Goal: Task Accomplishment & Management: Use online tool/utility

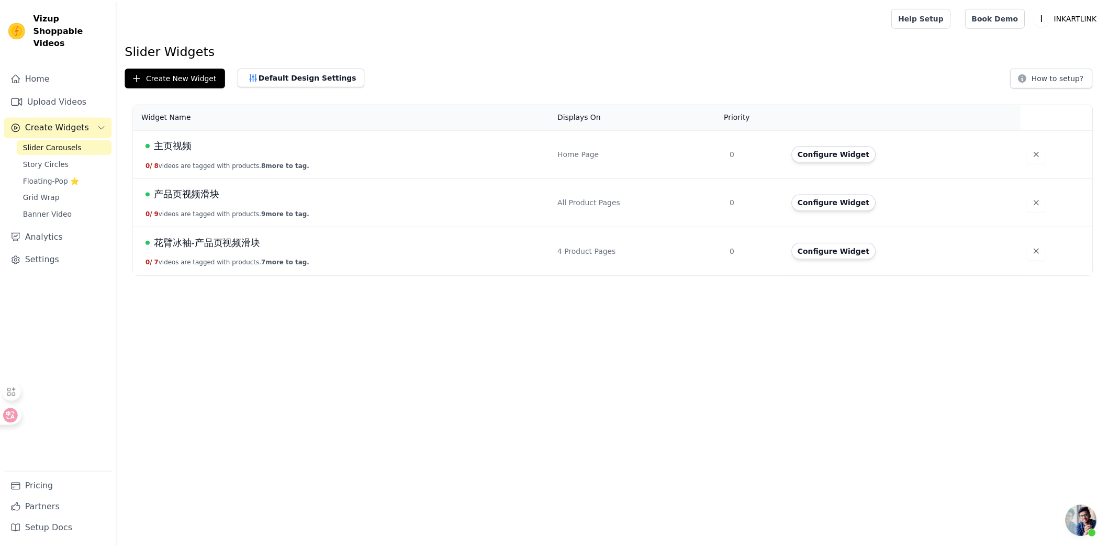
scroll to position [18, 0]
click at [48, 156] on link "Story Circles" at bounding box center [65, 163] width 96 height 15
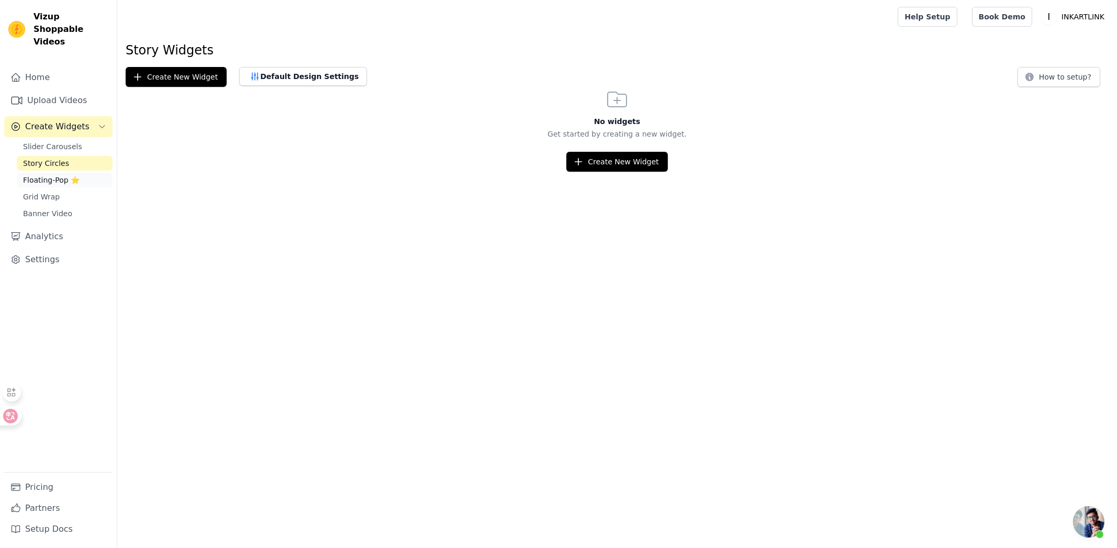
click at [58, 175] on span "Floating-Pop ⭐" at bounding box center [51, 180] width 57 height 10
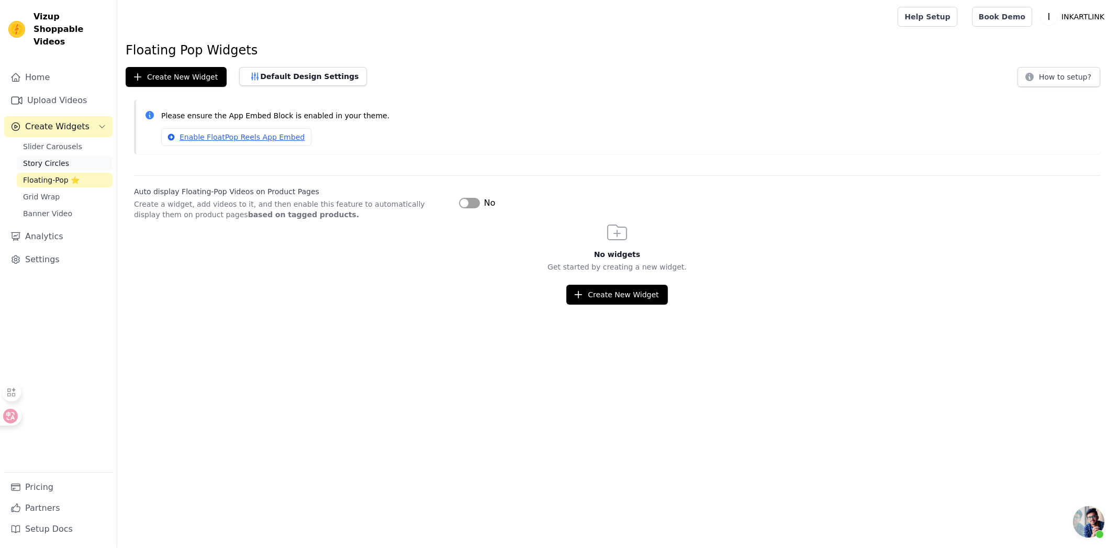
click at [55, 158] on span "Story Circles" at bounding box center [46, 163] width 46 height 10
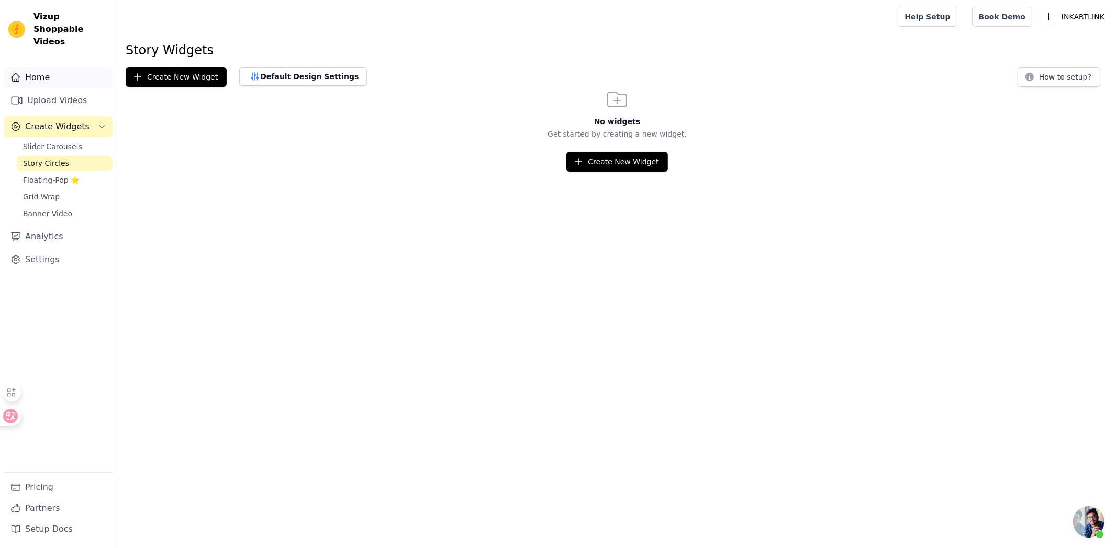
click at [51, 68] on link "Home" at bounding box center [58, 77] width 108 height 21
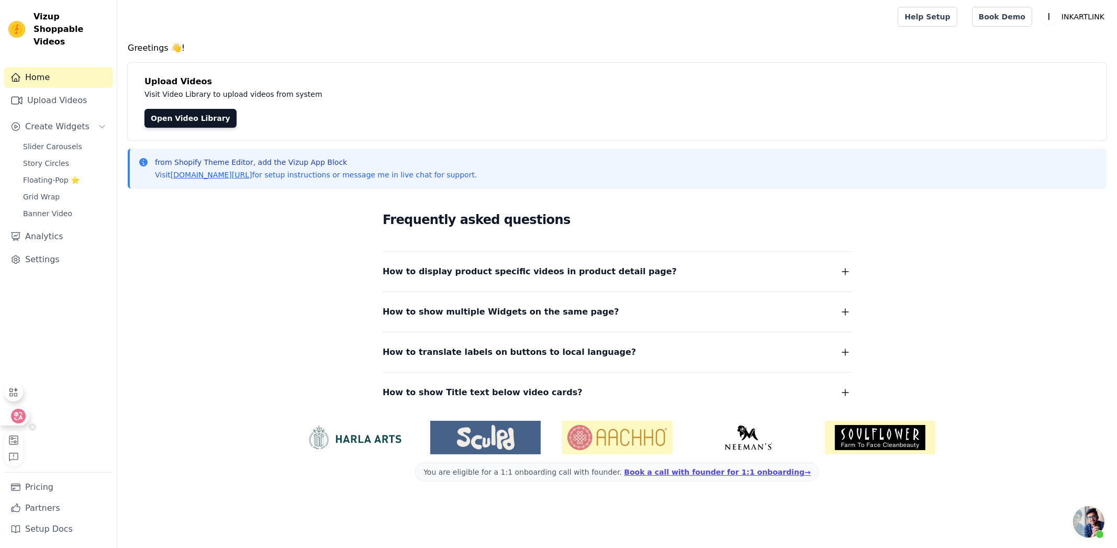
click at [17, 411] on icon at bounding box center [18, 416] width 10 height 10
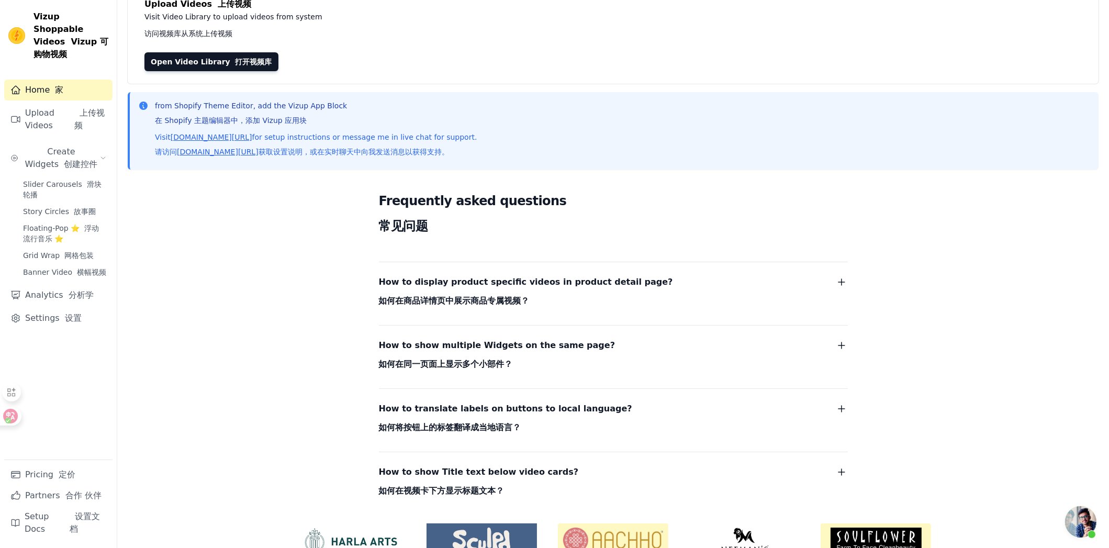
scroll to position [104, 0]
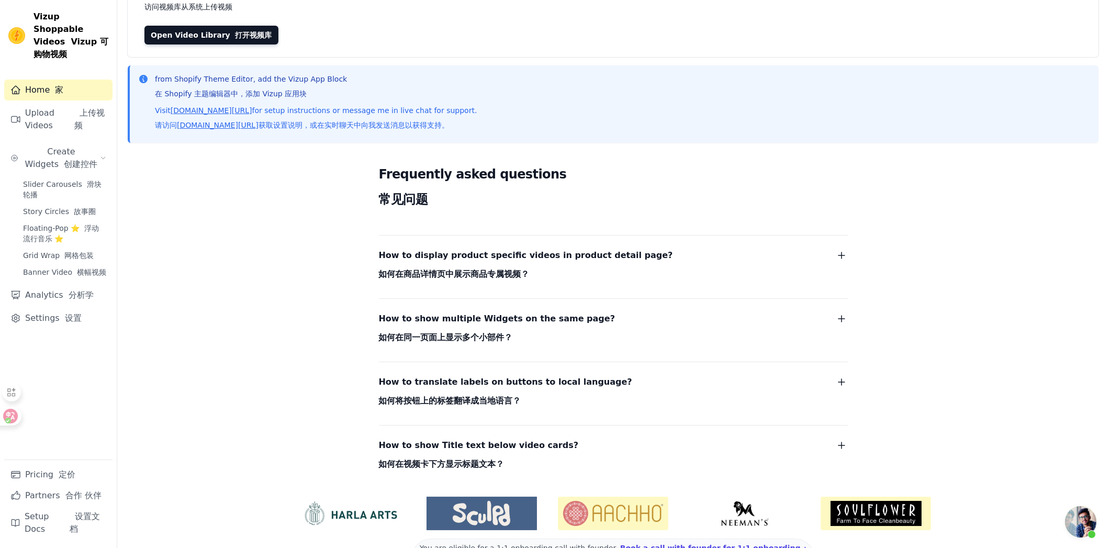
click at [841, 321] on icon "button" at bounding box center [842, 319] width 6 height 6
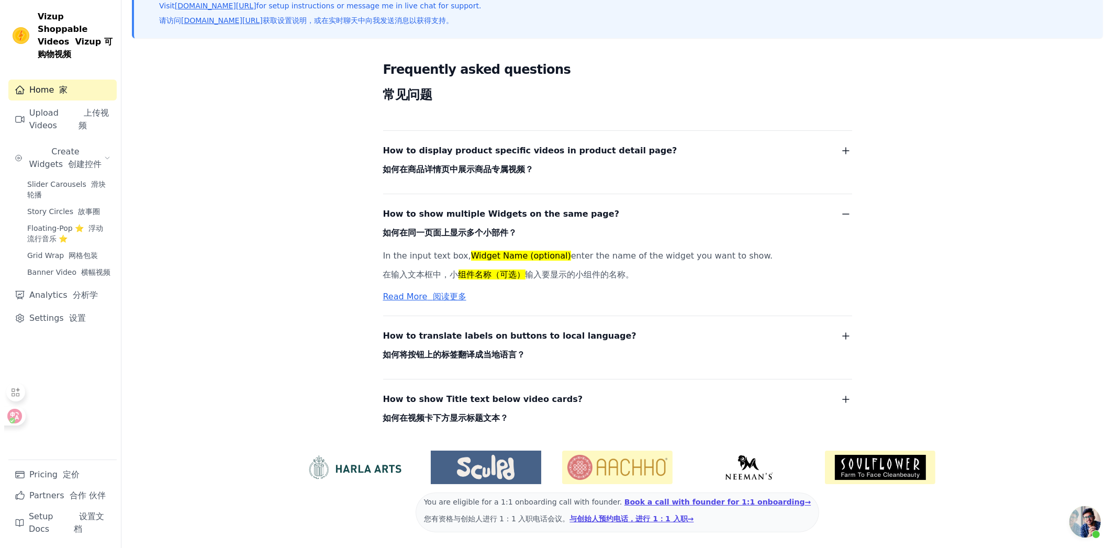
scroll to position [0, 0]
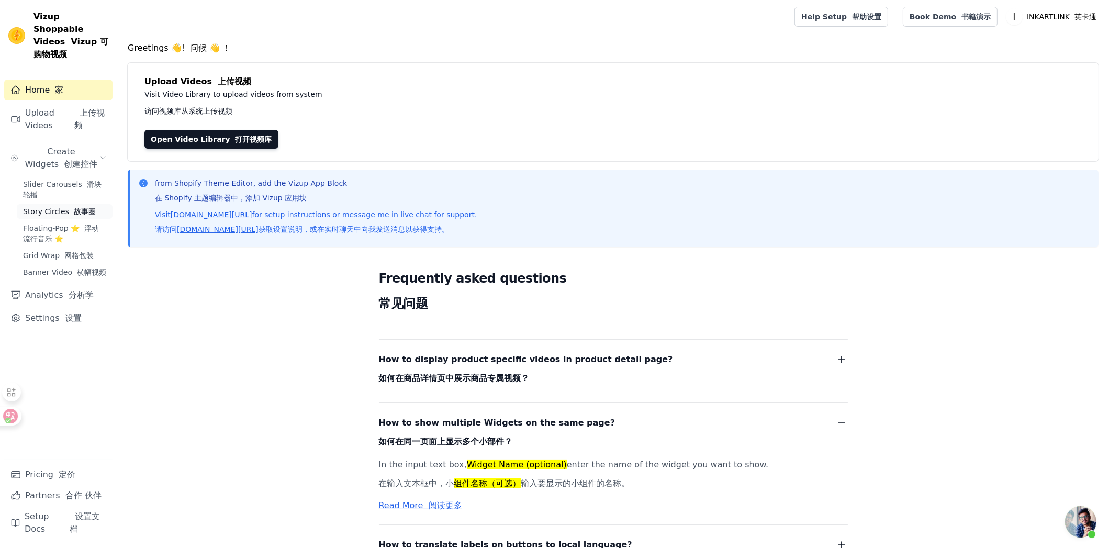
click at [69, 207] on font "Sidebar" at bounding box center [71, 211] width 5 height 8
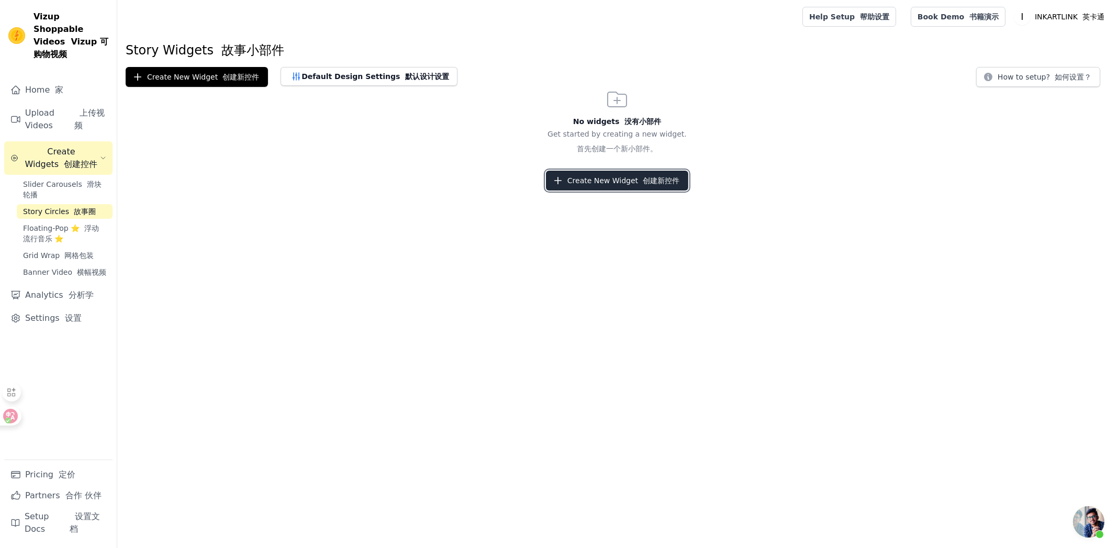
click at [623, 183] on button "Create New Widget 创建新控件" at bounding box center [617, 181] width 142 height 20
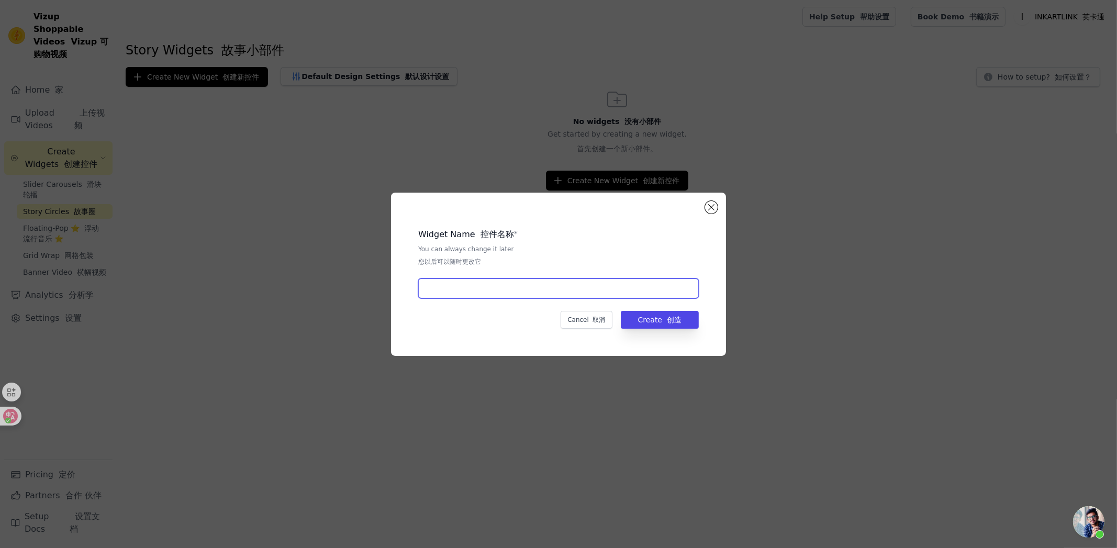
click at [492, 285] on input "text" at bounding box center [558, 289] width 281 height 20
type input "g"
type input "故事圈"
click at [653, 324] on button "Create 创造" at bounding box center [660, 320] width 78 height 18
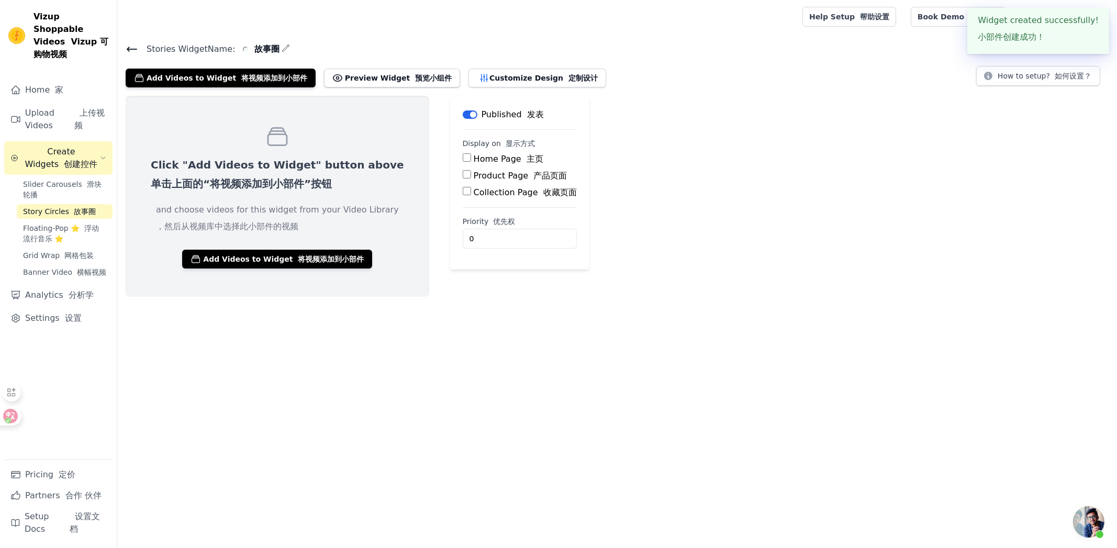
click at [675, 249] on div "Click "Add Videos to Widget" button above 单击上面的“将视频添加到小部件”按钮 and choose videos …" at bounding box center [617, 196] width 1000 height 201
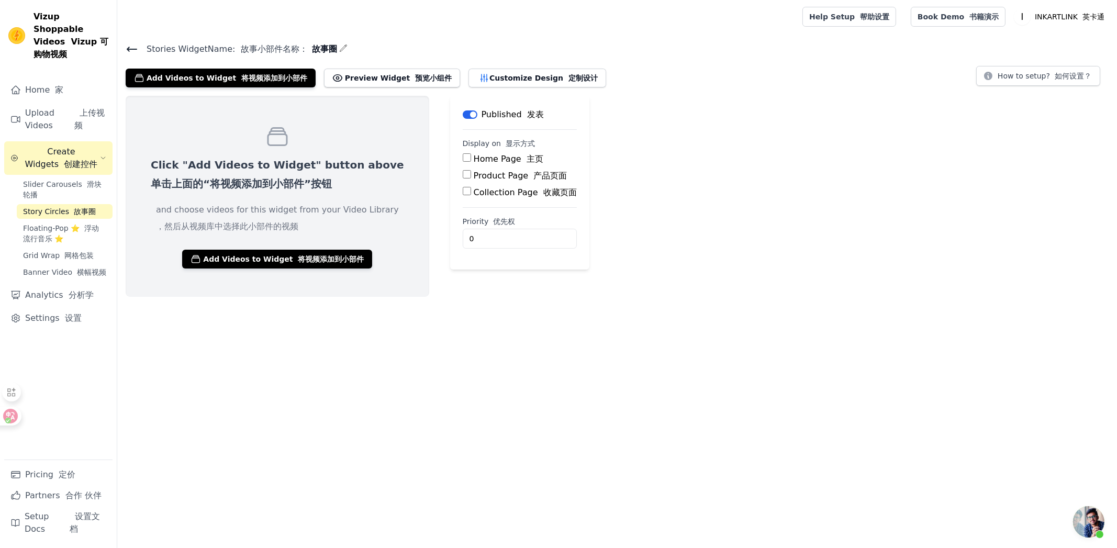
click at [656, 239] on div "Click "Add Videos to Widget" button above 单击上面的“将视频添加到小部件”按钮 and choose videos …" at bounding box center [617, 196] width 1000 height 201
click at [463, 154] on input "Home Page 主页" at bounding box center [467, 157] width 8 height 8
checkbox input "true"
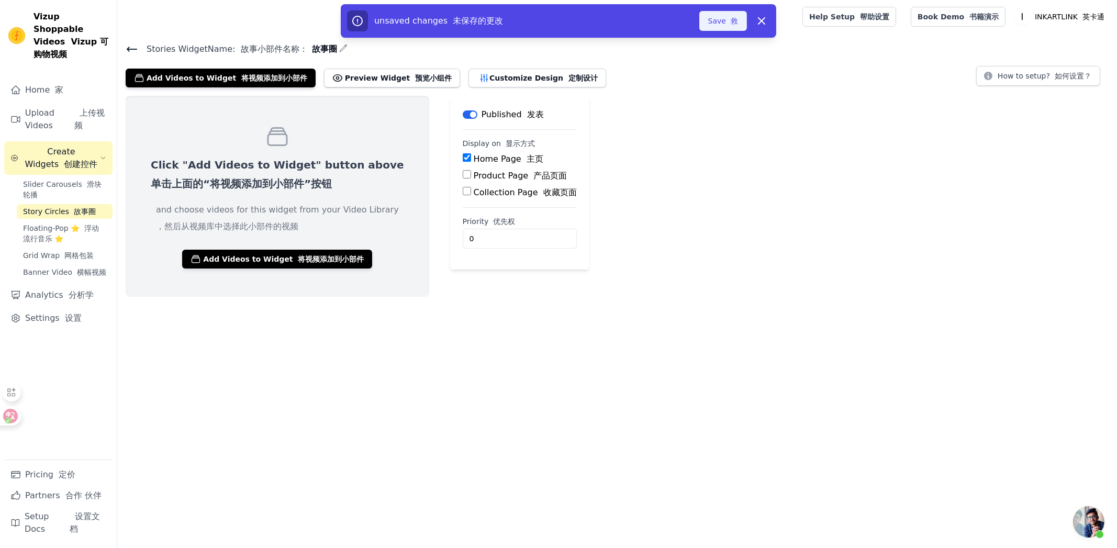
click at [717, 20] on button "Save 救" at bounding box center [724, 21] width 48 height 20
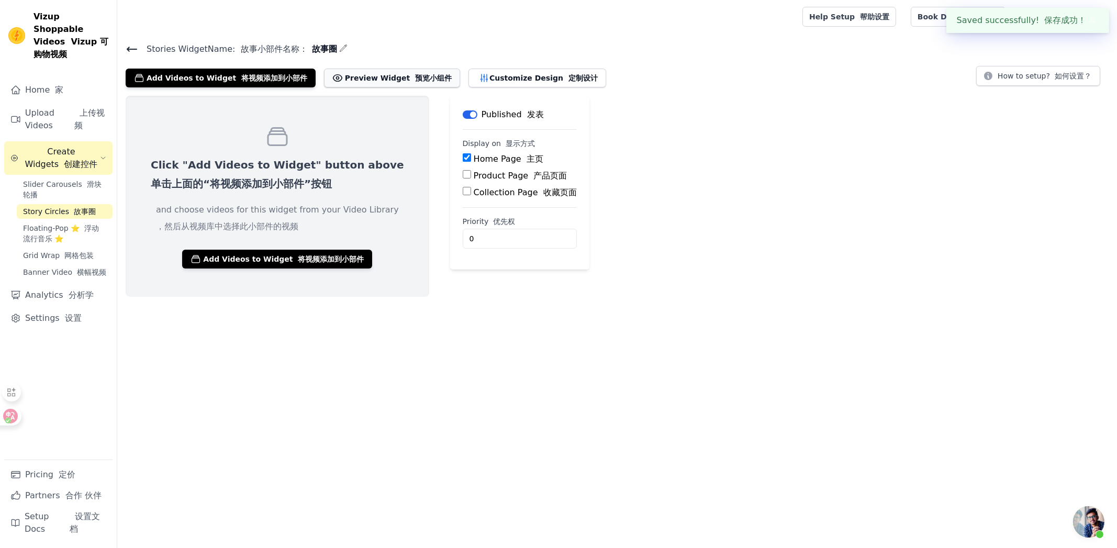
click at [387, 76] on button "Preview Widget 预览小组件" at bounding box center [392, 78] width 136 height 19
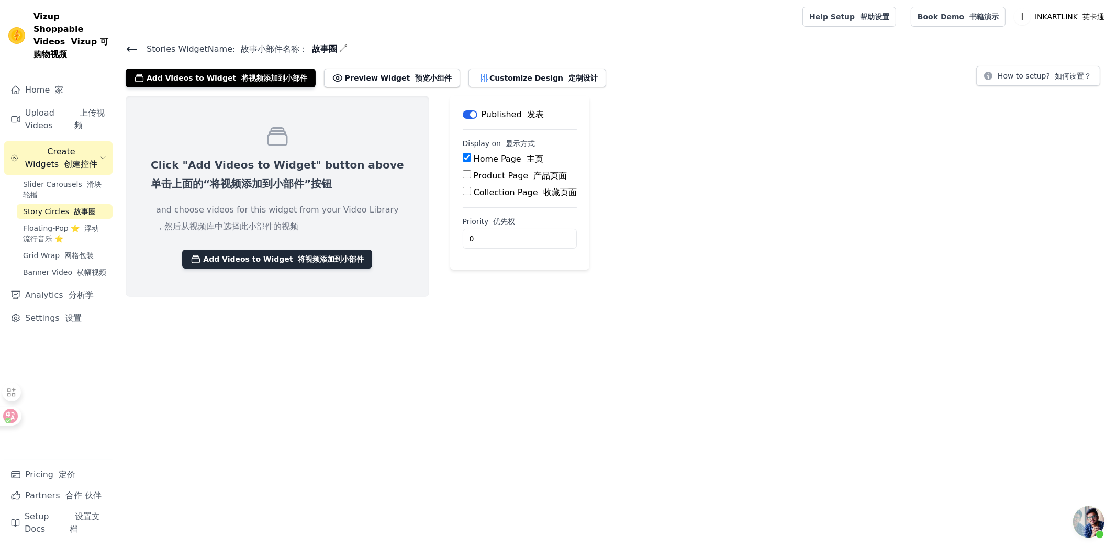
click at [303, 260] on font "将视频添加到小部件" at bounding box center [331, 259] width 66 height 8
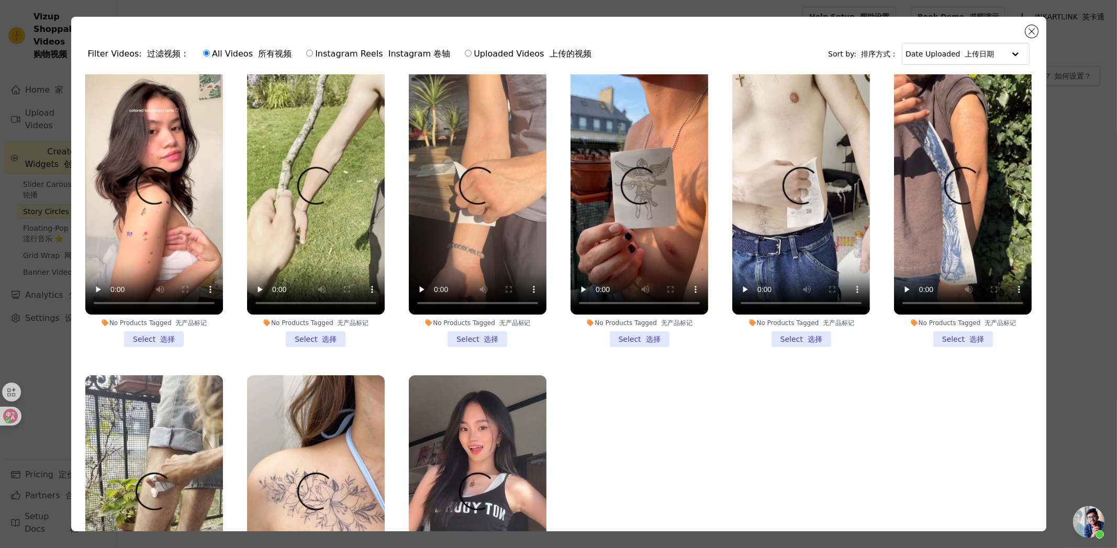
scroll to position [628, 0]
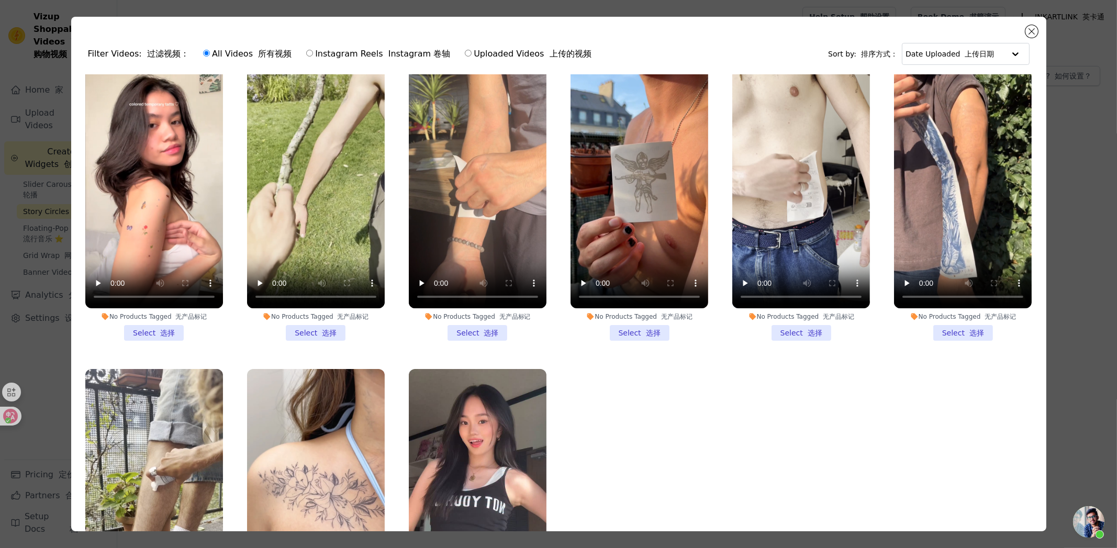
drag, startPoint x: 479, startPoint y: 315, endPoint x: 631, endPoint y: 323, distance: 152.6
click at [497, 317] on li "No Products Tagged 无产品标记 Select 选择" at bounding box center [478, 201] width 138 height 277
click at [0, 0] on input "No Products Tagged 无产品标记 Select 选择" at bounding box center [0, 0] width 0 height 0
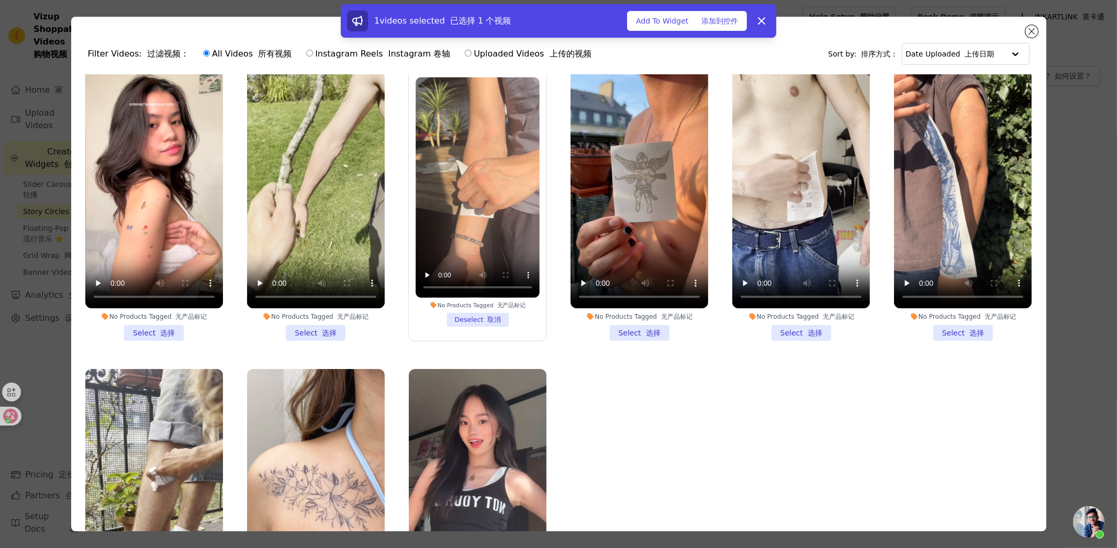
click at [643, 319] on li "No Products Tagged 无产品标记 Select 选择" at bounding box center [640, 201] width 138 height 277
click at [0, 0] on input "No Products Tagged 无产品标记 Select 选择" at bounding box center [0, 0] width 0 height 0
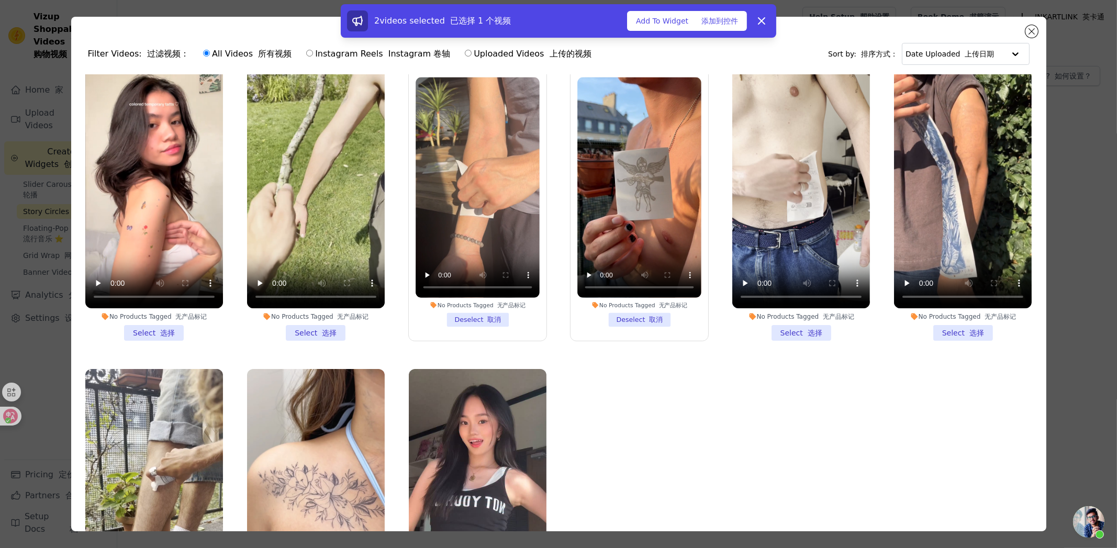
drag, startPoint x: 778, startPoint y: 321, endPoint x: 739, endPoint y: 324, distance: 38.3
click at [776, 321] on li "No Products Tagged 无产品标记 Select 选择" at bounding box center [801, 201] width 138 height 277
click at [0, 0] on input "No Products Tagged 无产品标记 Select 选择" at bounding box center [0, 0] width 0 height 0
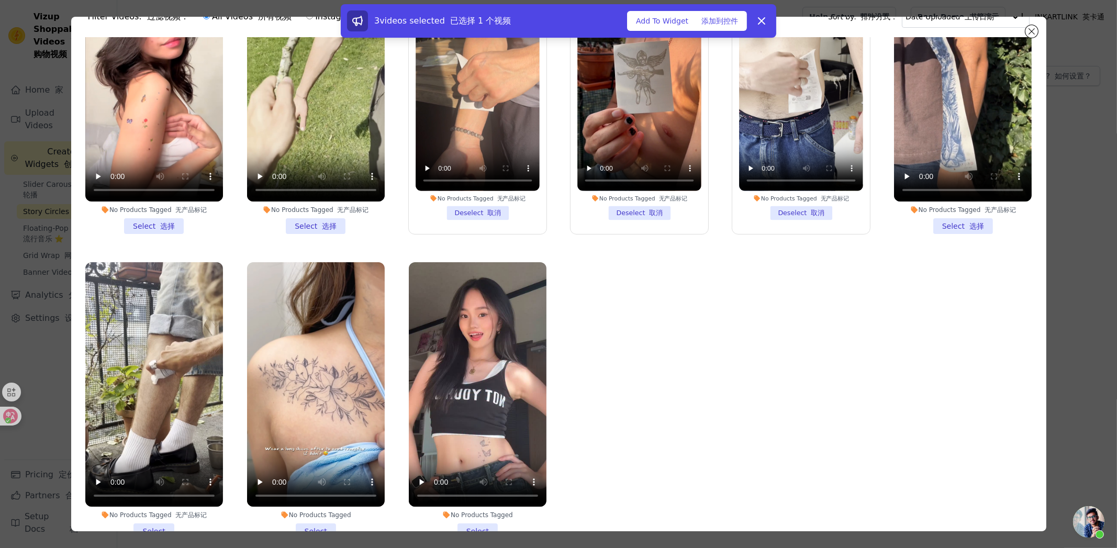
scroll to position [91, 0]
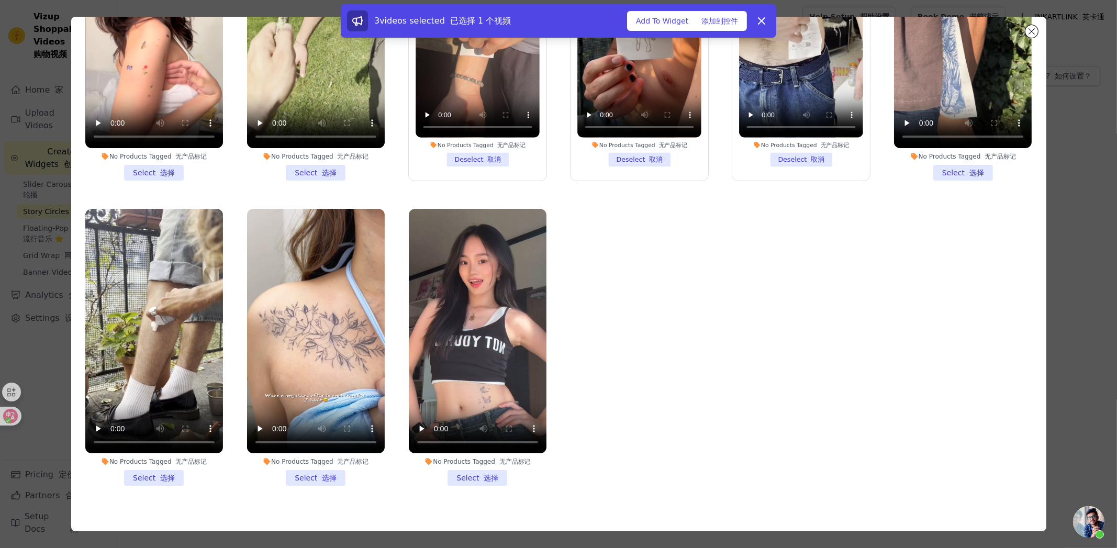
drag, startPoint x: 314, startPoint y: 464, endPoint x: 323, endPoint y: 465, distance: 8.9
click at [315, 464] on li "No Products Tagged 无产品标记 Select 选择" at bounding box center [316, 347] width 138 height 277
click at [0, 0] on input "No Products Tagged 无产品标记 Select 选择" at bounding box center [0, 0] width 0 height 0
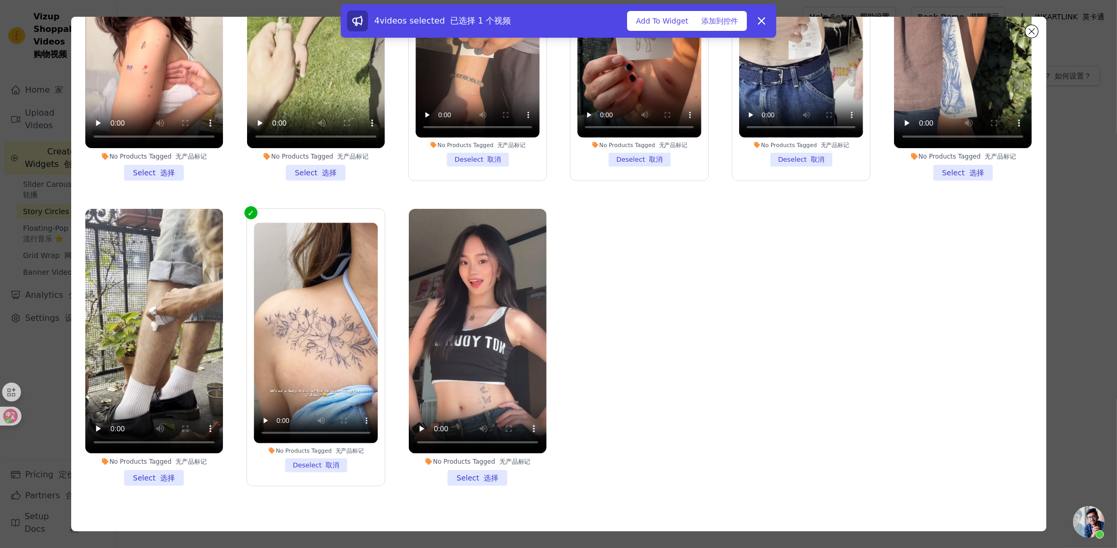
click at [486, 462] on li "No Products Tagged 无产品标记 Select 选择" at bounding box center [478, 347] width 138 height 277
click at [0, 0] on input "No Products Tagged 无产品标记 Select 选择" at bounding box center [0, 0] width 0 height 0
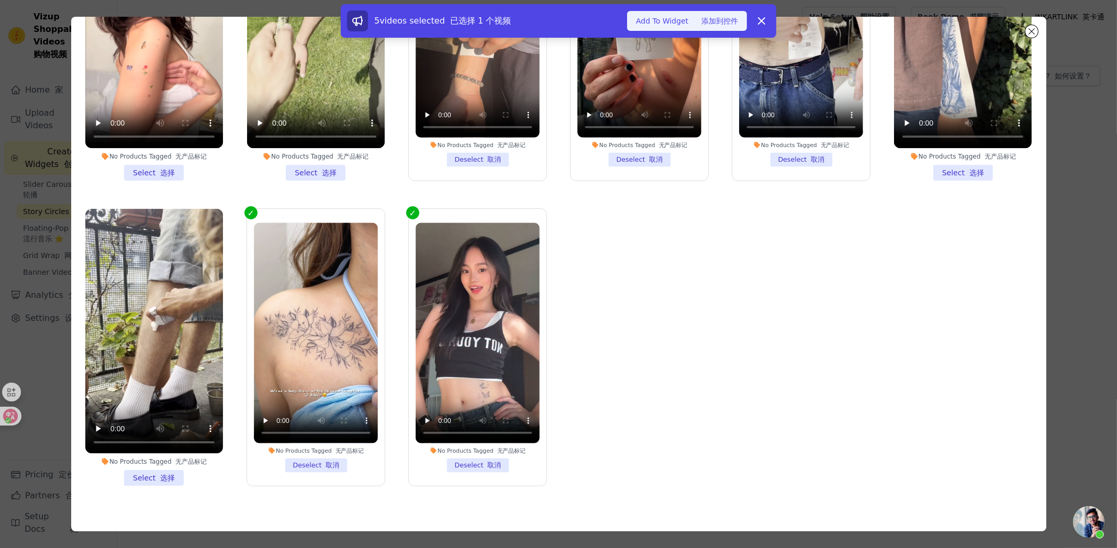
click at [696, 17] on button "Add To Widget 添加到控件" at bounding box center [687, 21] width 120 height 20
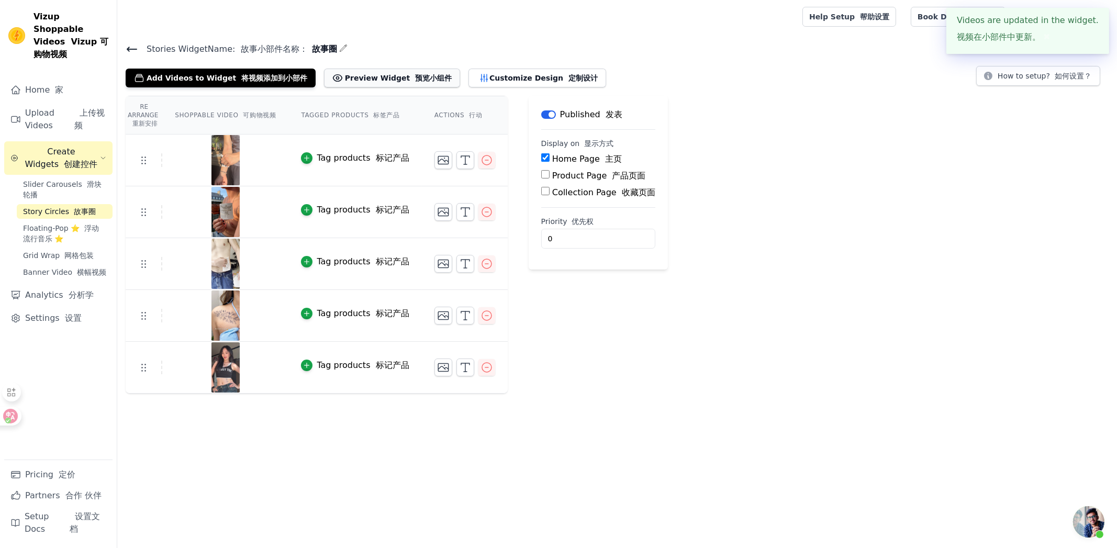
click at [410, 82] on font "预览小组件" at bounding box center [431, 78] width 42 height 10
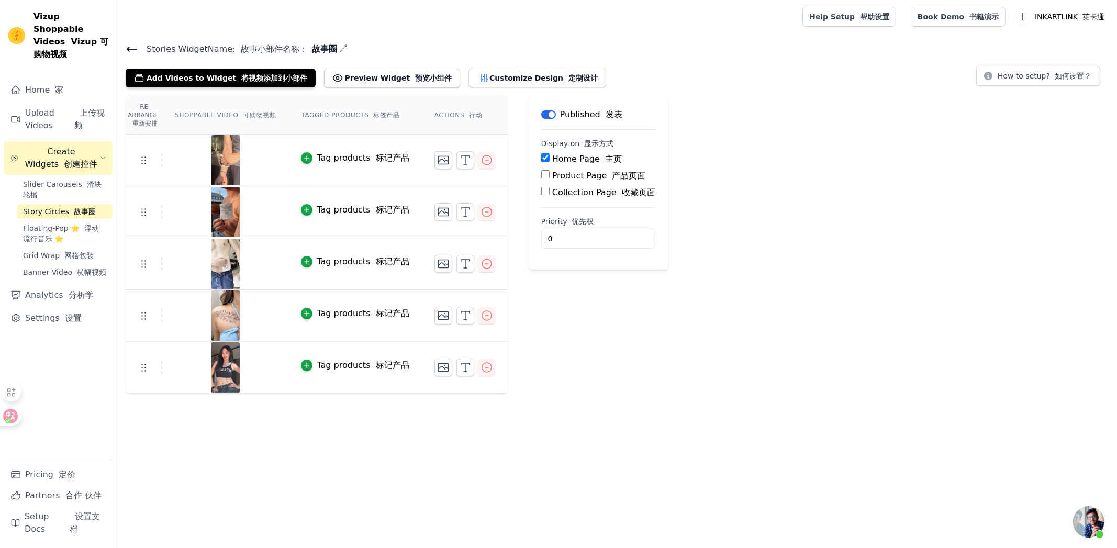
click at [677, 190] on div "Re Arrange 重新安排 Shoppable Video 可购物视频 Tagged Products 标签产品 Actions 行动 Tag produ…" at bounding box center [617, 245] width 1000 height 298
click at [134, 50] on icon at bounding box center [132, 49] width 13 height 13
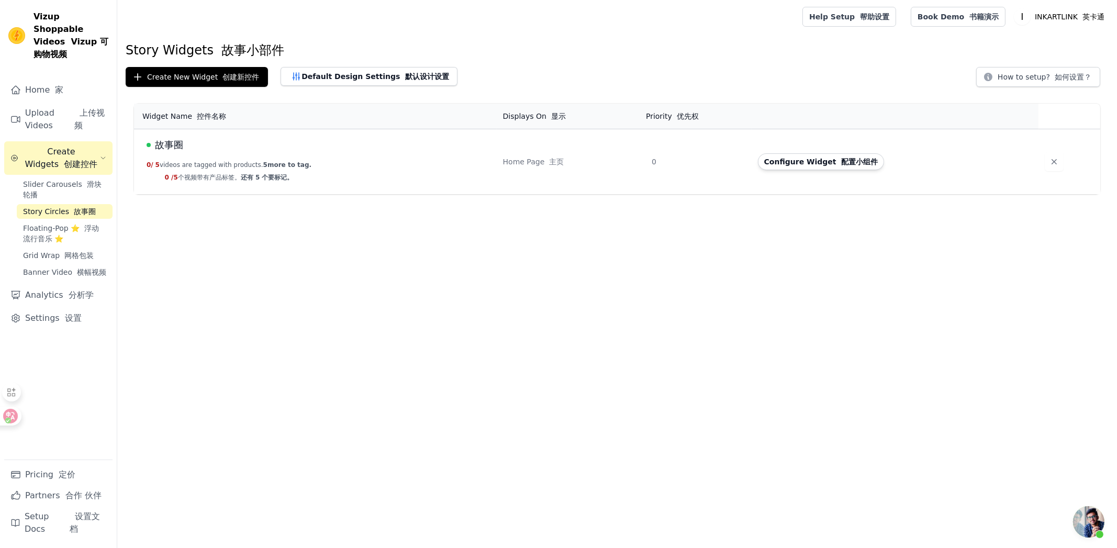
click at [82, 146] on span "Create Widgets 创建控件" at bounding box center [61, 158] width 77 height 25
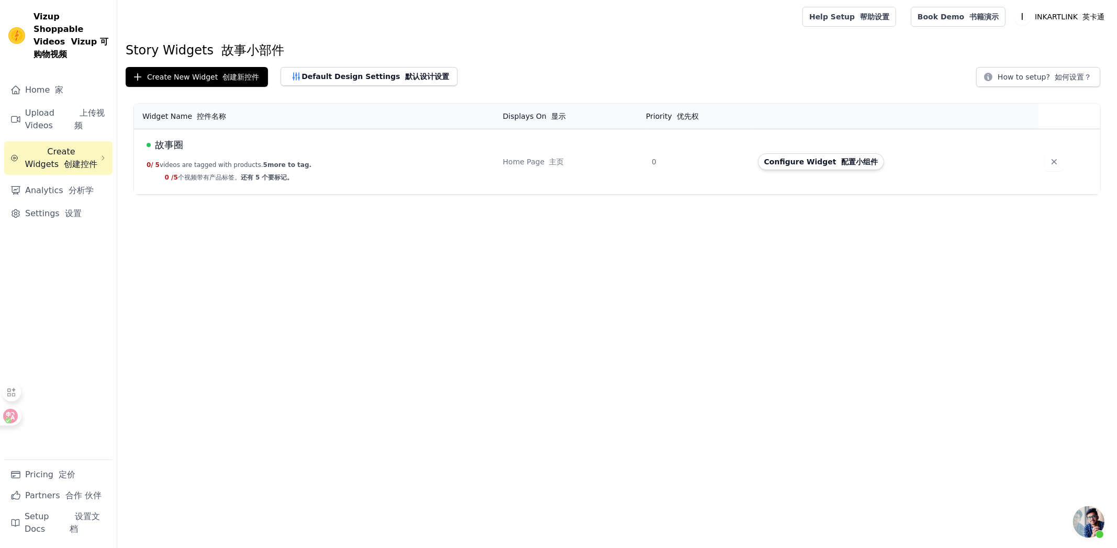
click at [79, 146] on span "Create Widgets 创建控件" at bounding box center [61, 158] width 77 height 25
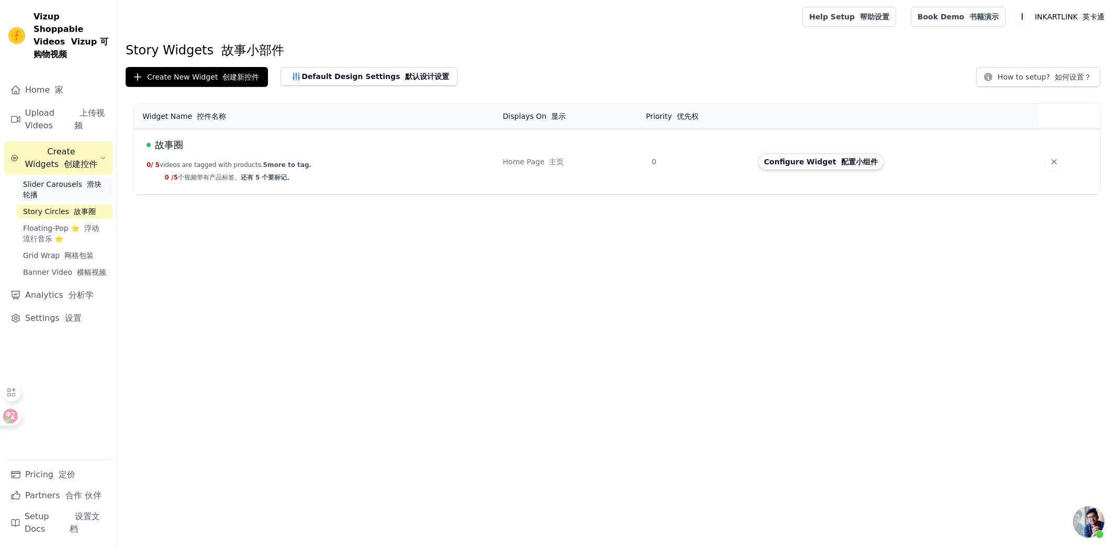
click at [75, 179] on span "Slider Carousels 滑块轮播" at bounding box center [64, 189] width 83 height 21
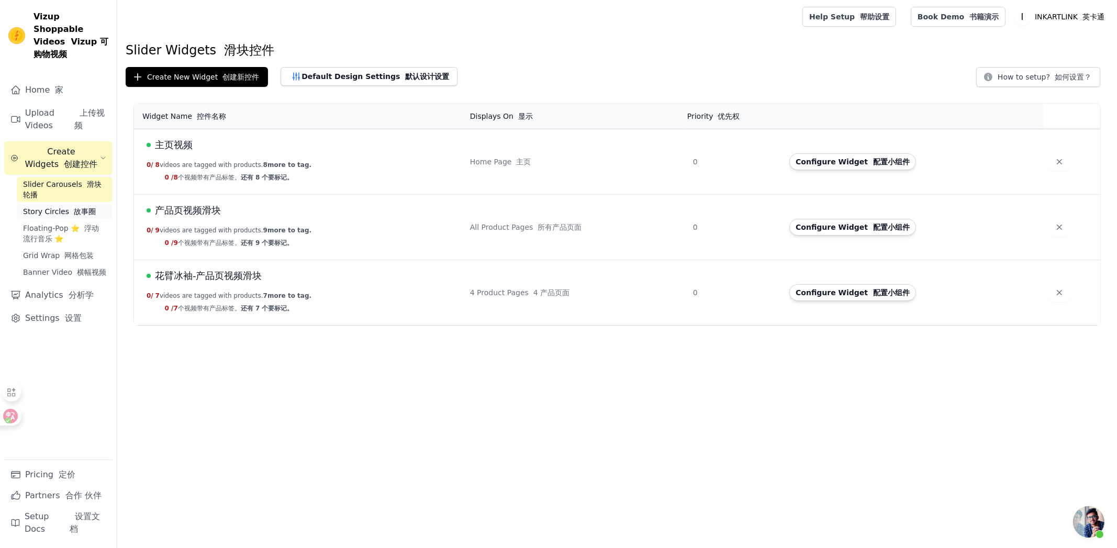
click at [74, 207] on font "故事圈" at bounding box center [85, 211] width 22 height 8
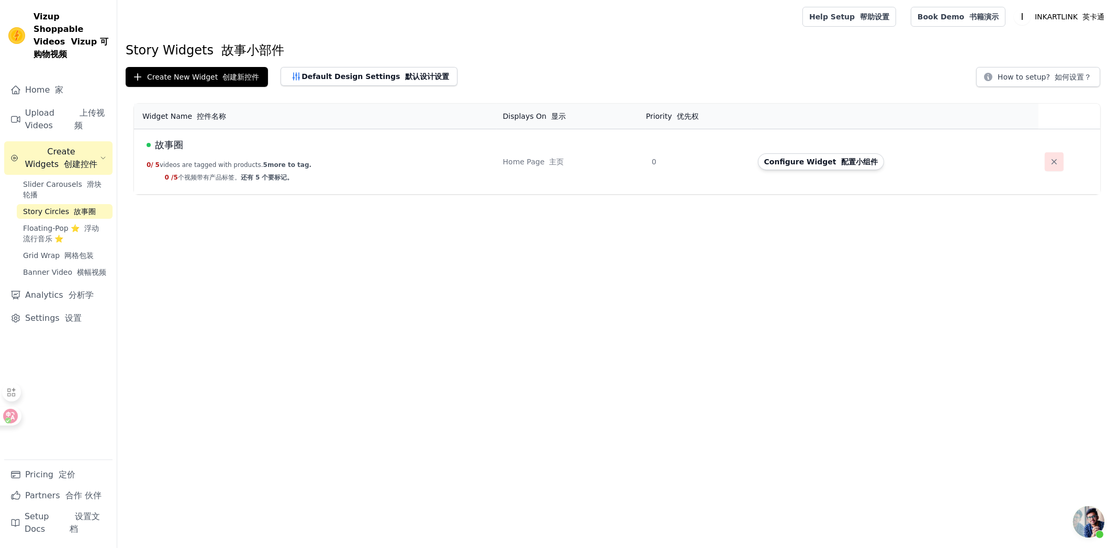
click at [1045, 165] on button "button" at bounding box center [1054, 161] width 19 height 19
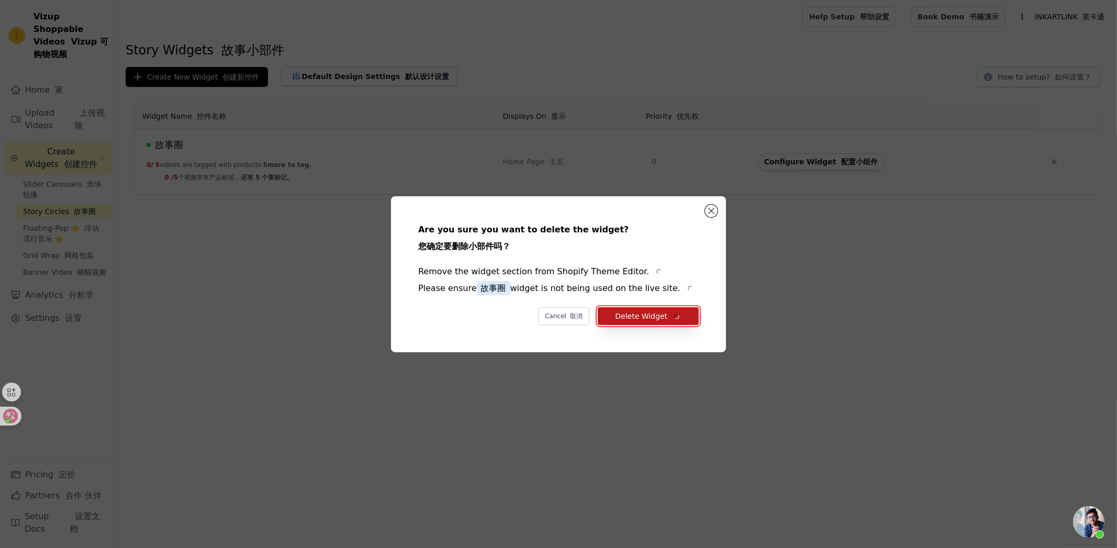
click at [639, 319] on button "Delete Widget" at bounding box center [648, 316] width 101 height 18
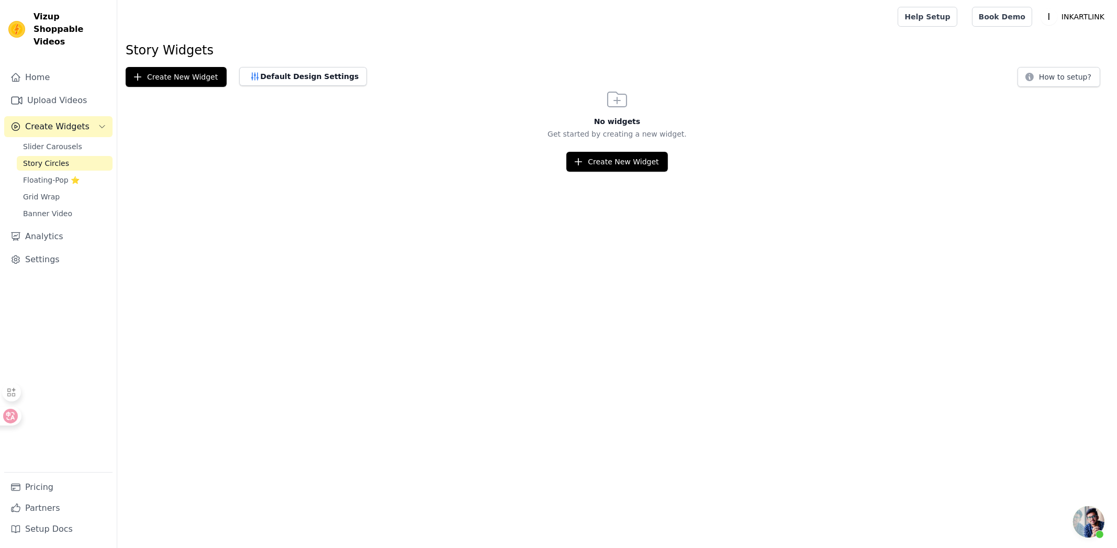
scroll to position [18, 0]
